Goal: Task Accomplishment & Management: Manage account settings

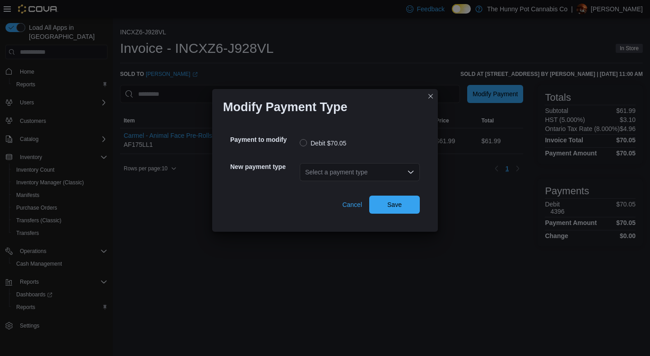
click at [356, 170] on div "Select a payment type" at bounding box center [360, 172] width 120 height 18
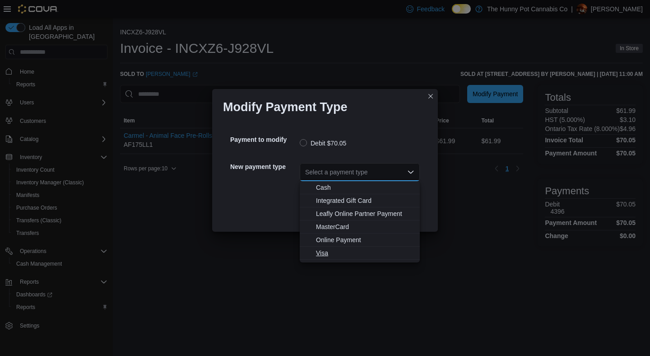
click at [324, 253] on span "Visa" at bounding box center [365, 252] width 98 height 9
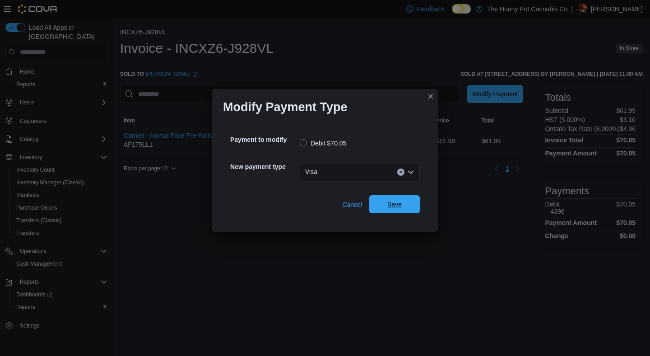
click at [396, 209] on span "Save" at bounding box center [395, 204] width 40 height 18
